Goal: Transaction & Acquisition: Purchase product/service

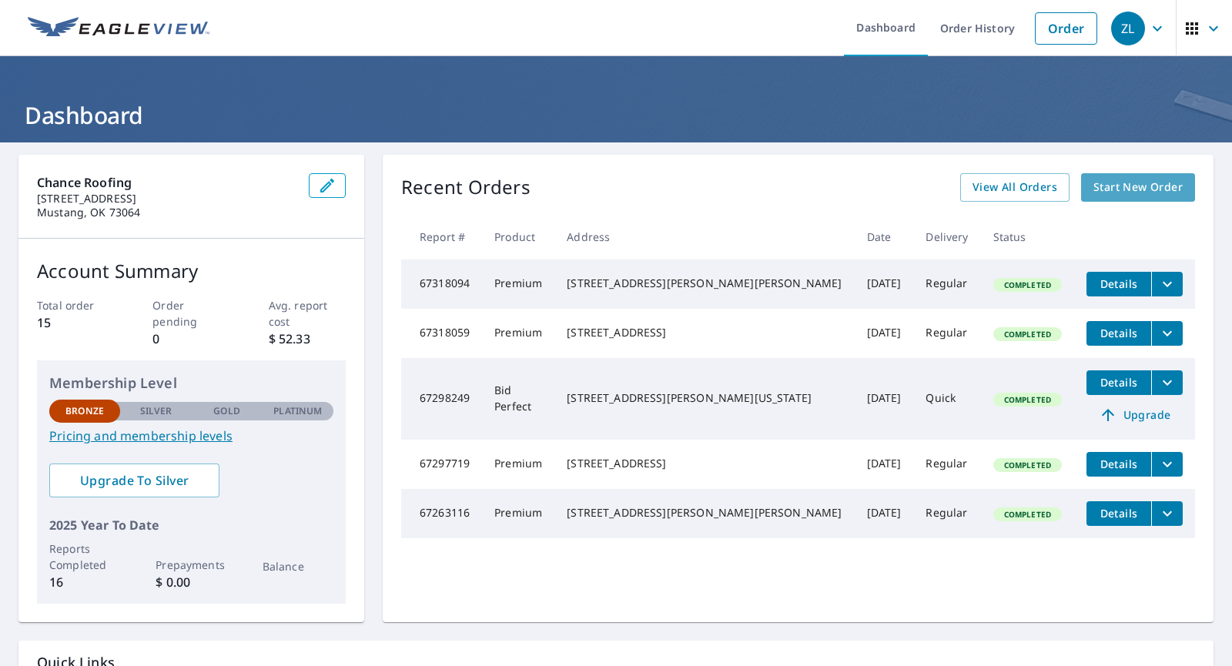
click at [1128, 186] on span "Start New Order" at bounding box center [1137, 187] width 89 height 19
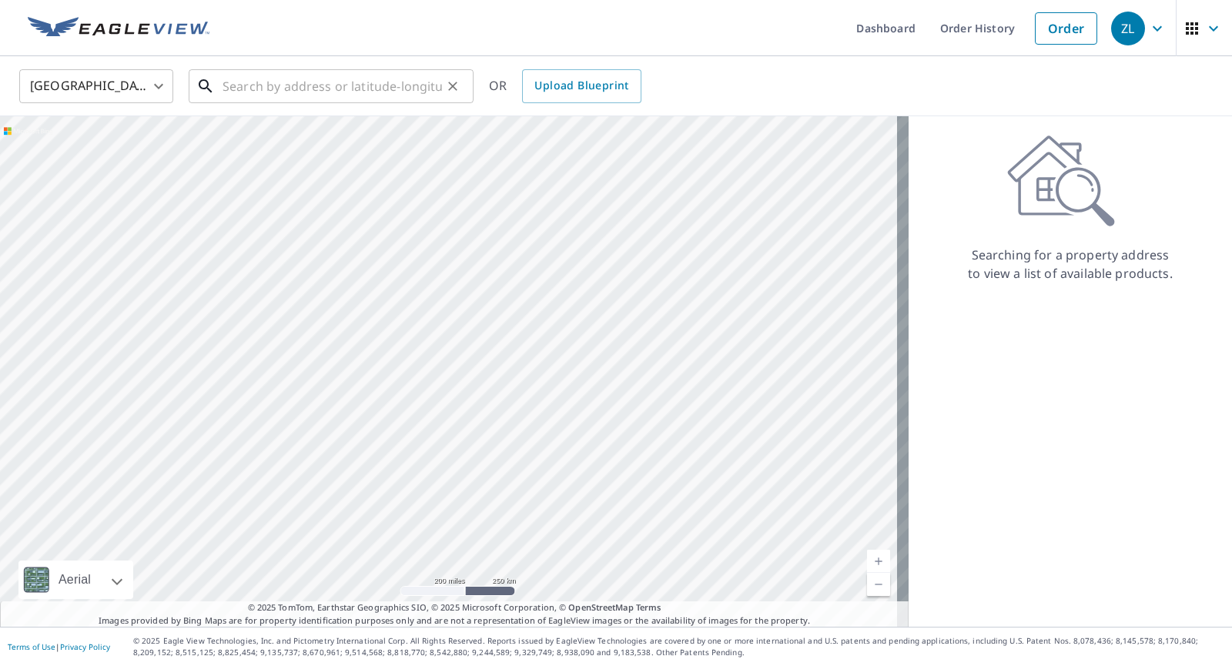
click at [388, 96] on input "text" at bounding box center [332, 86] width 219 height 43
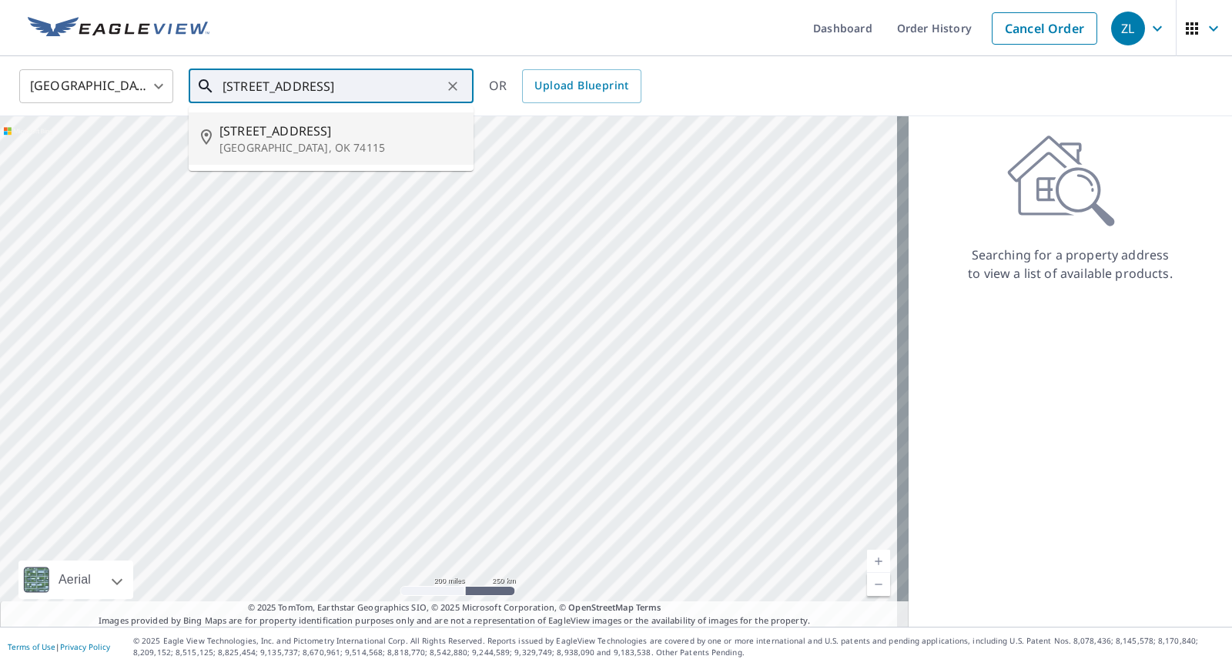
click at [343, 131] on span "[STREET_ADDRESS]" at bounding box center [340, 131] width 242 height 18
type input "[STREET_ADDRESS]"
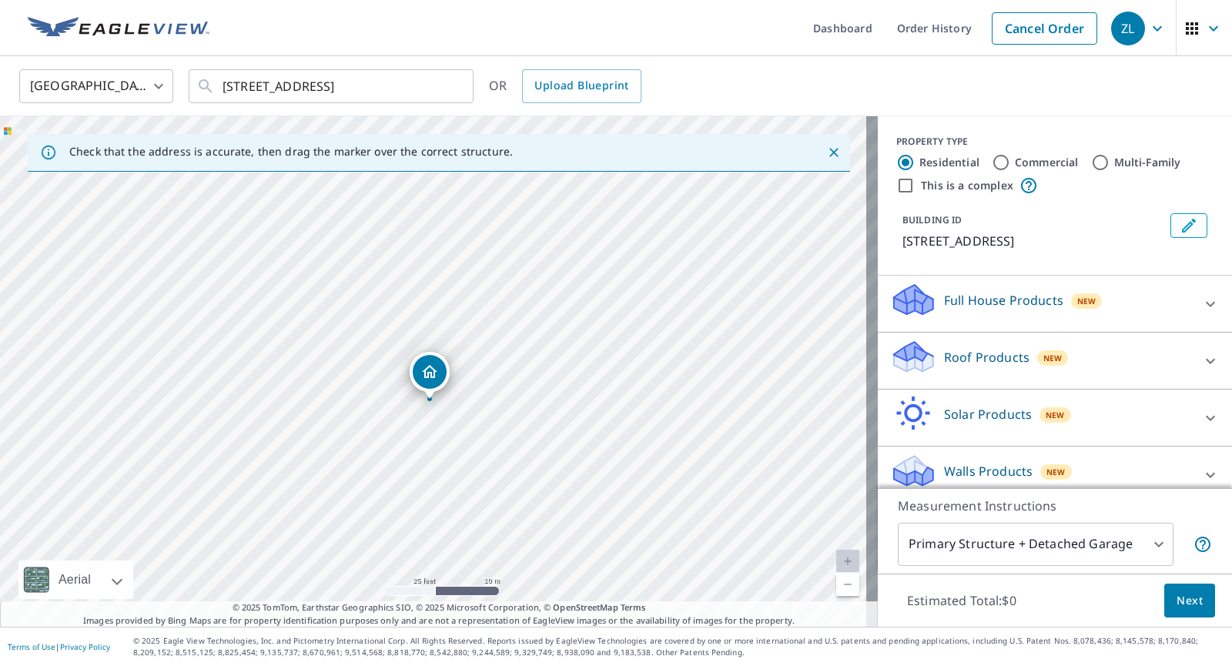
click at [1083, 293] on div "New" at bounding box center [1087, 300] width 32 height 18
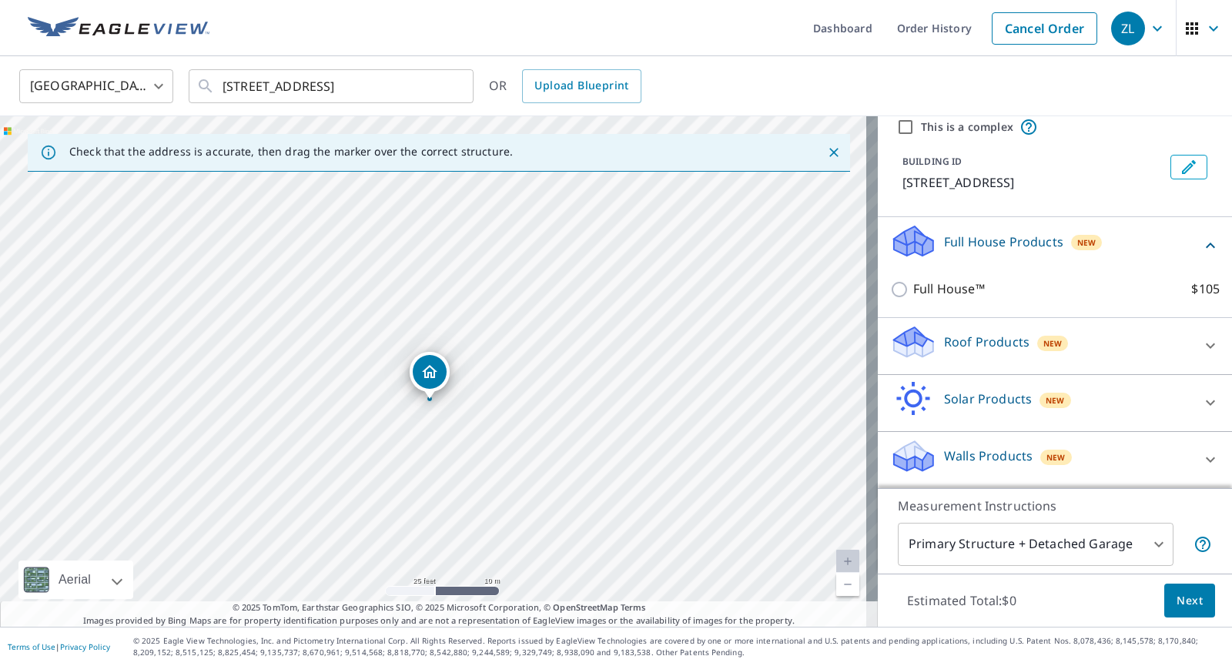
scroll to position [59, 0]
click at [1088, 336] on div "Roof Products New" at bounding box center [1041, 345] width 302 height 44
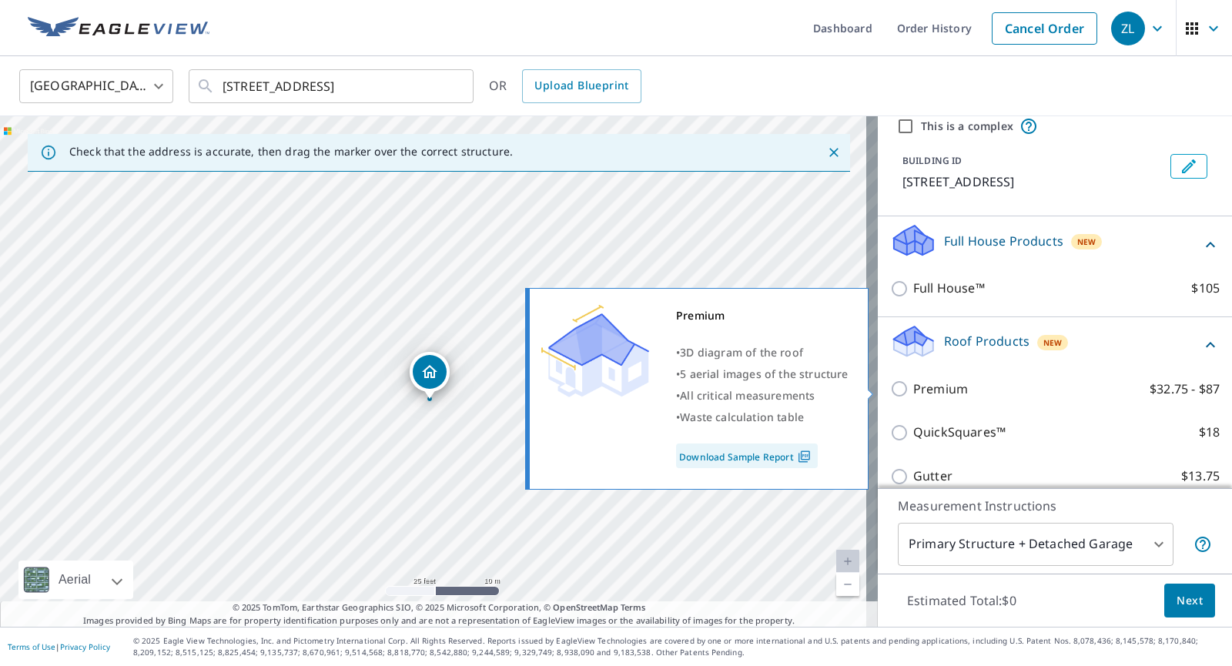
click at [952, 392] on p "Premium" at bounding box center [940, 389] width 55 height 19
click at [913, 392] on input "Premium $32.75 - $87" at bounding box center [901, 389] width 23 height 18
checkbox input "true"
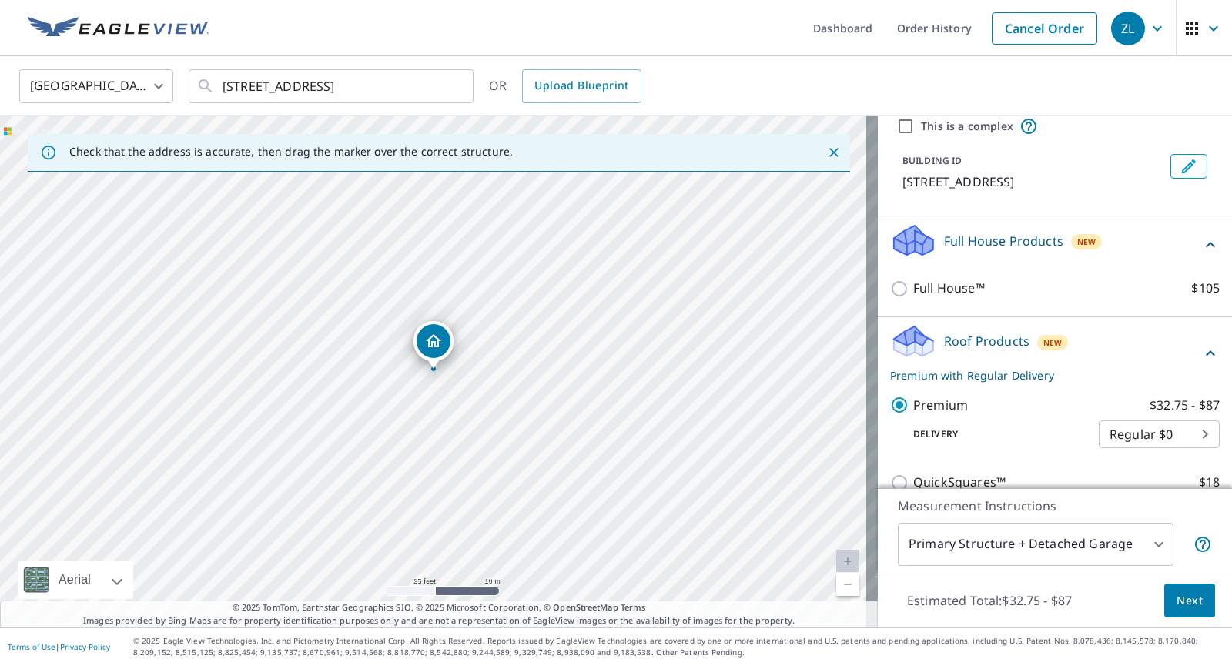
scroll to position [286, 0]
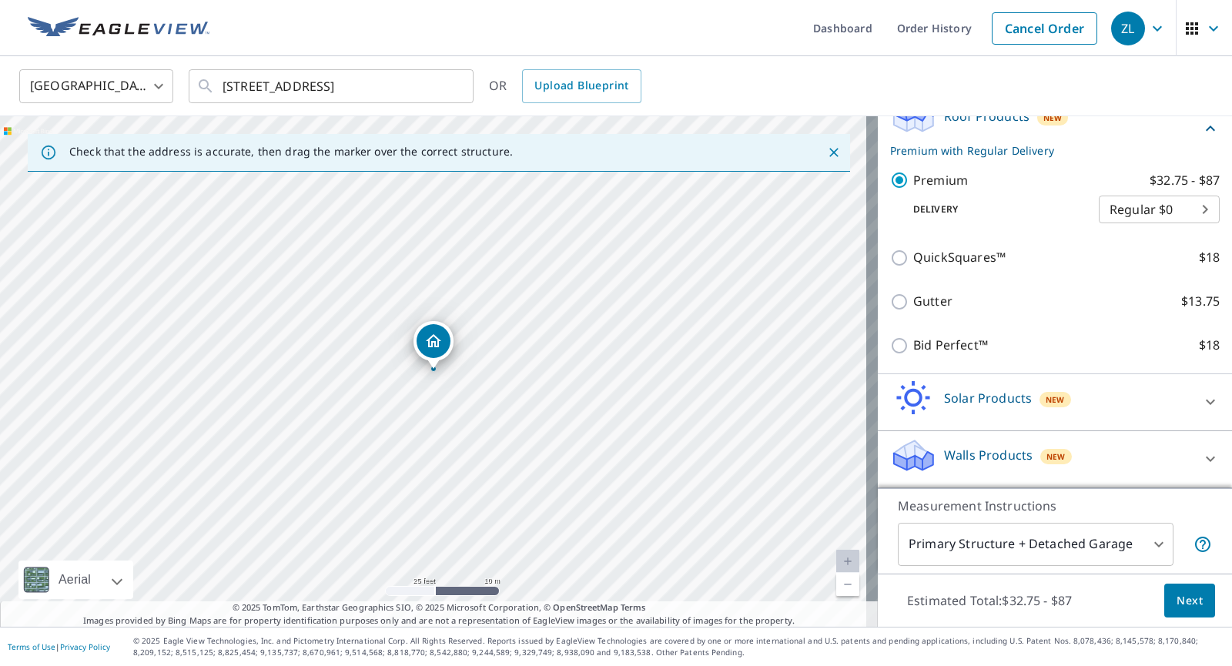
click at [1103, 546] on body "ZL ZL Dashboard Order History Cancel Order ZL [GEOGRAPHIC_DATA] [GEOGRAPHIC_DAT…" at bounding box center [616, 333] width 1232 height 666
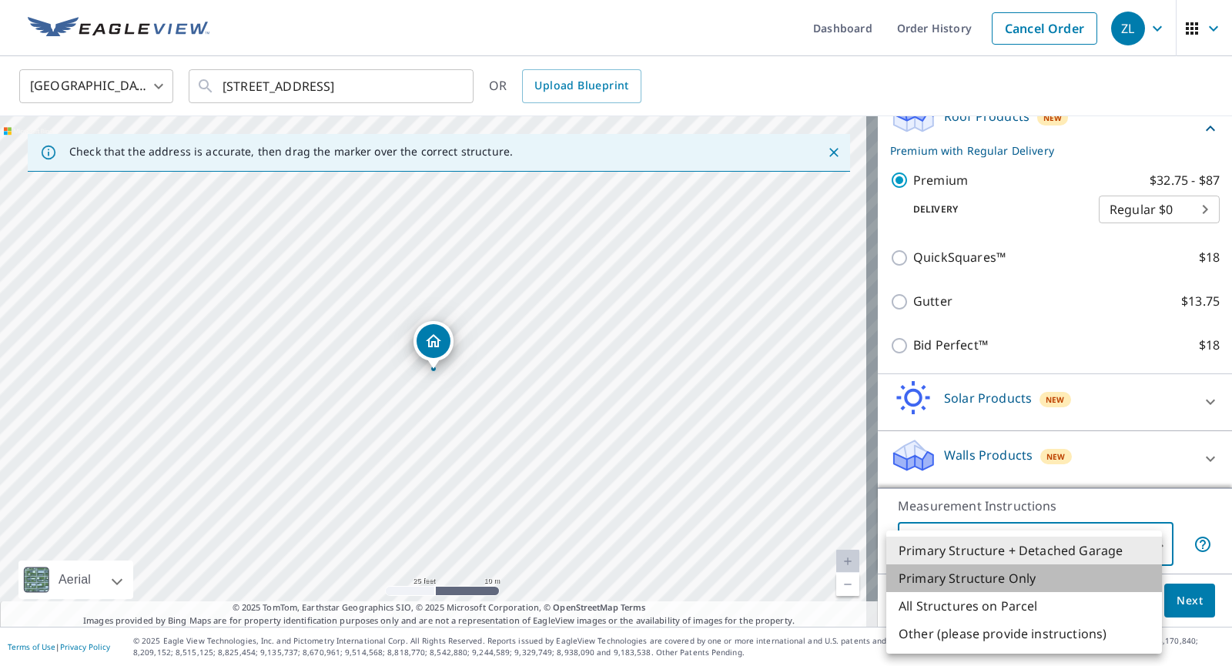
click at [1020, 578] on li "Primary Structure Only" at bounding box center [1024, 578] width 276 height 28
type input "2"
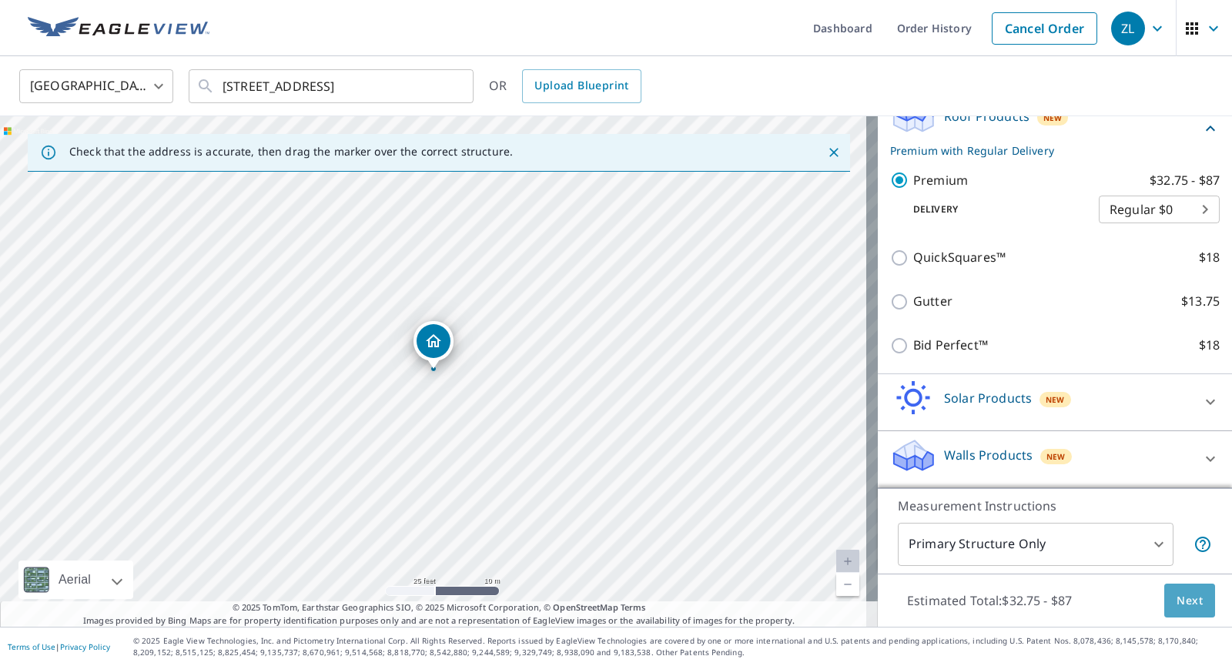
click at [1194, 607] on button "Next" at bounding box center [1189, 601] width 51 height 35
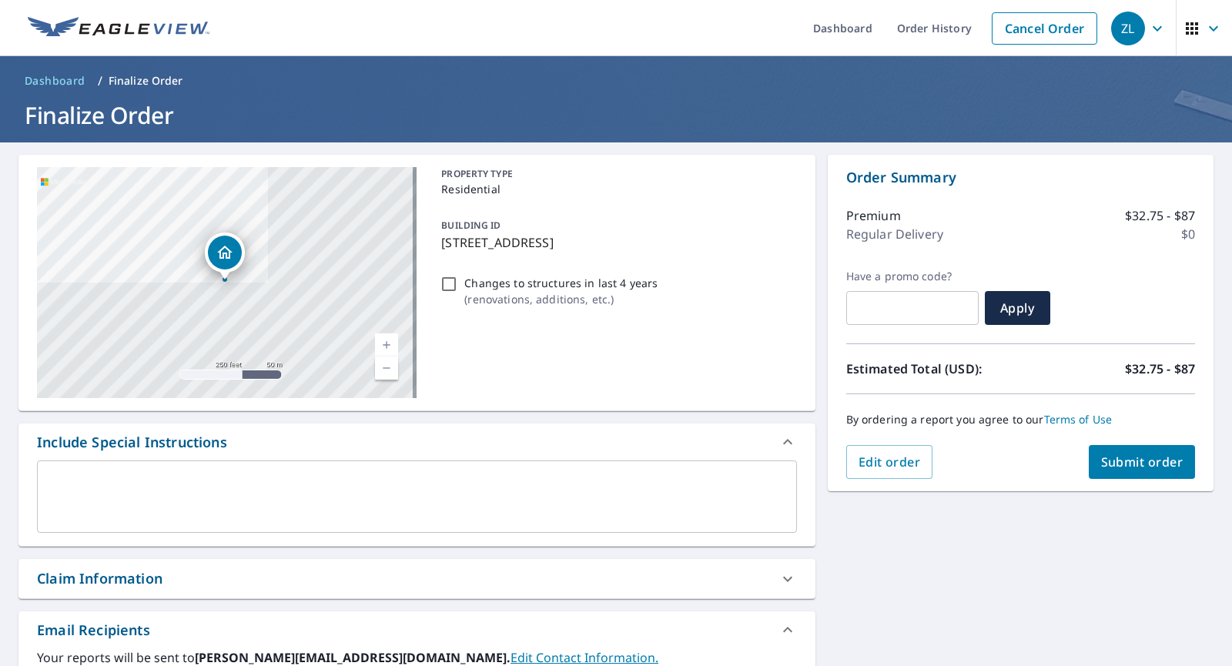
click at [1115, 462] on span "Submit order" at bounding box center [1142, 461] width 82 height 17
